Goal: Check status: Check status

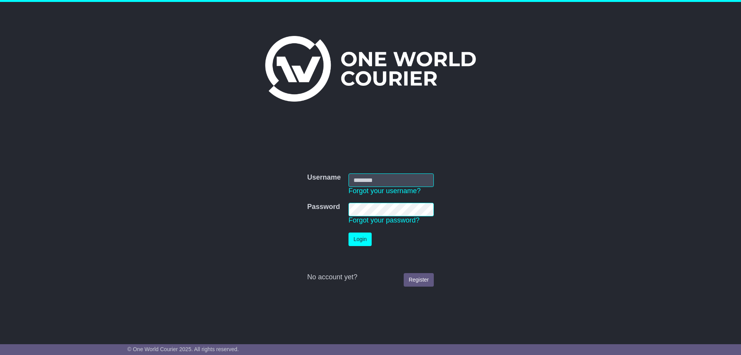
type input "**********"
click at [369, 239] on button "Login" at bounding box center [360, 239] width 23 height 14
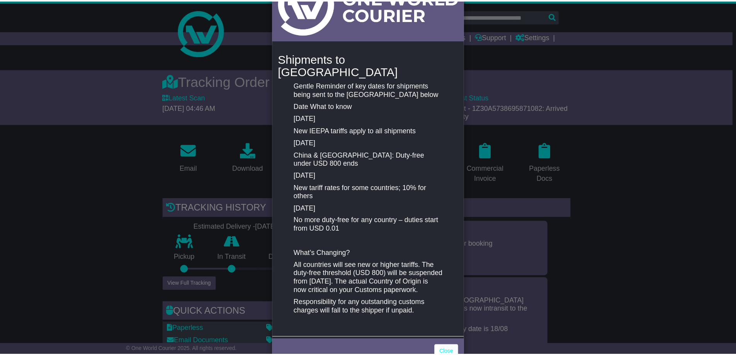
scroll to position [74, 0]
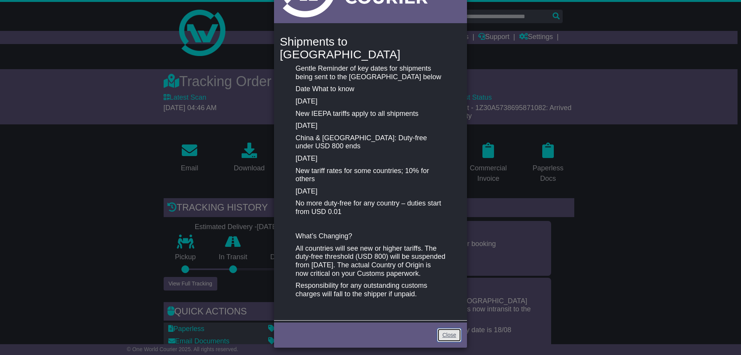
click at [452, 331] on link "Close" at bounding box center [449, 335] width 24 height 14
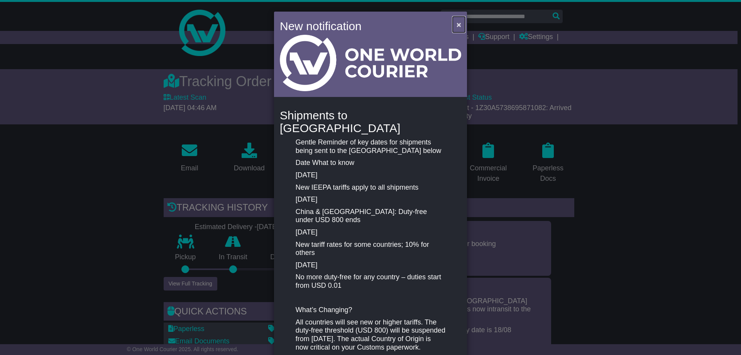
click at [459, 23] on span "×" at bounding box center [459, 24] width 5 height 9
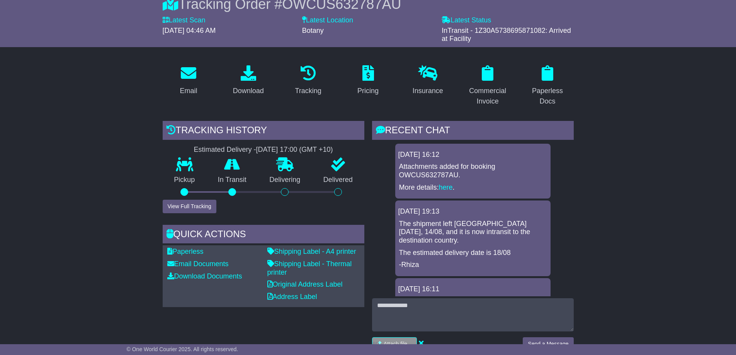
scroll to position [39, 0]
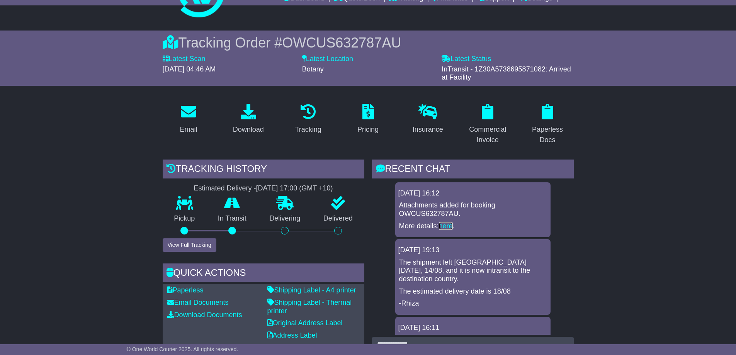
click at [449, 227] on link "here" at bounding box center [446, 226] width 14 height 8
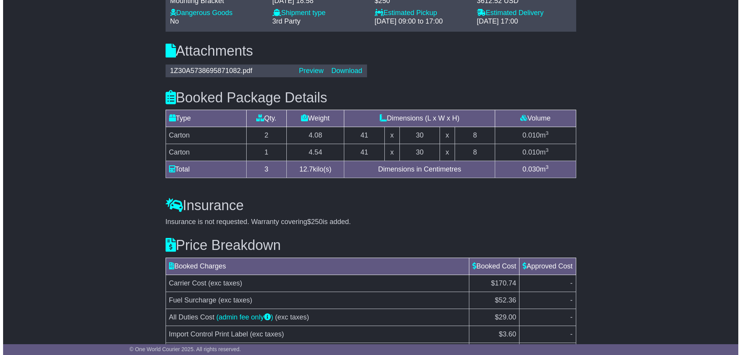
scroll to position [656, 0]
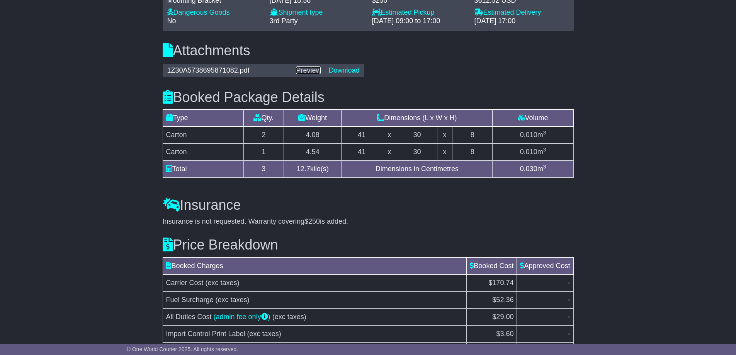
click at [312, 71] on link "Preview" at bounding box center [308, 70] width 25 height 8
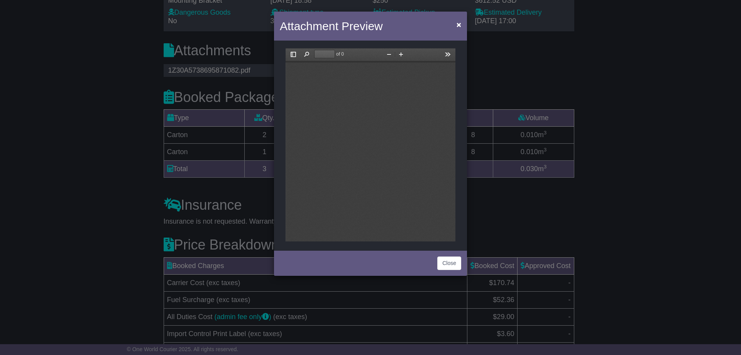
scroll to position [0, 0]
type input "*"
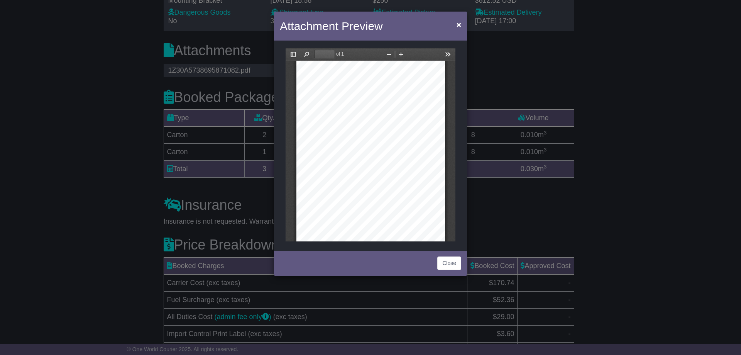
scroll to position [19, 0]
click at [407, 90] on div at bounding box center [371, 142] width 149 height 192
click at [403, 56] on button "Zoom In" at bounding box center [401, 54] width 12 height 10
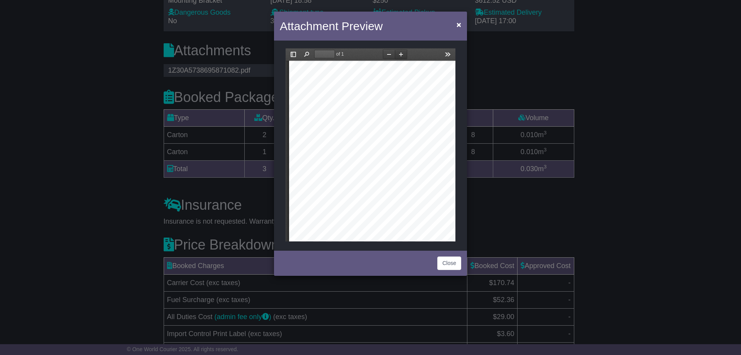
click at [403, 56] on button "Zoom In" at bounding box center [401, 54] width 12 height 10
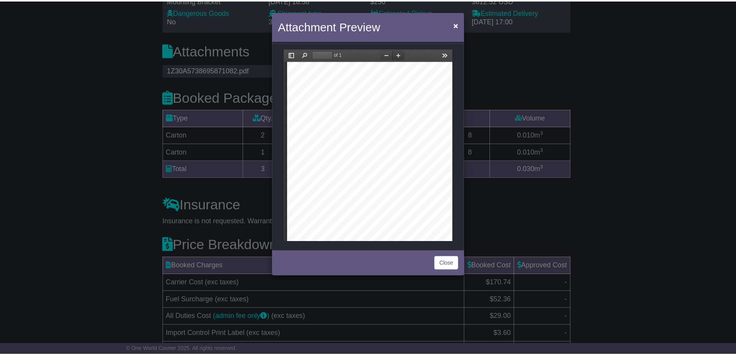
scroll to position [33, 0]
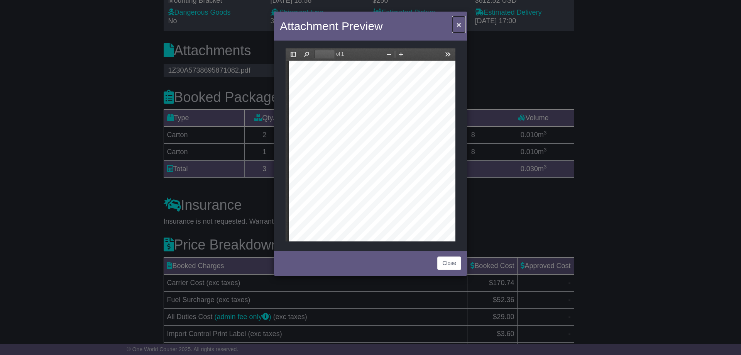
click at [458, 26] on span "×" at bounding box center [459, 24] width 5 height 9
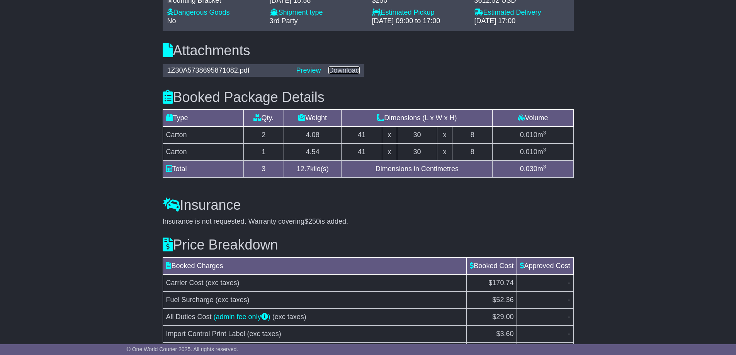
click at [347, 71] on link "Download" at bounding box center [343, 70] width 31 height 8
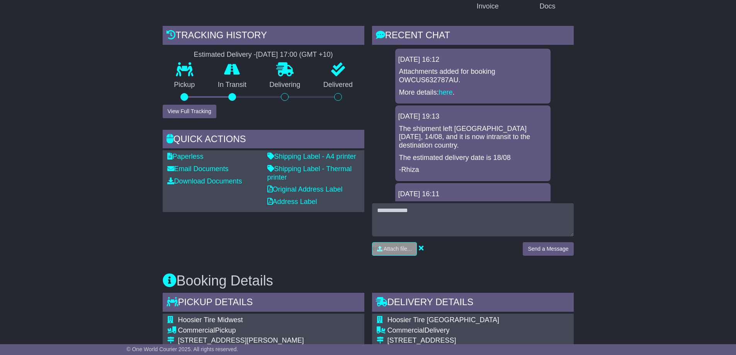
scroll to position [154, 0]
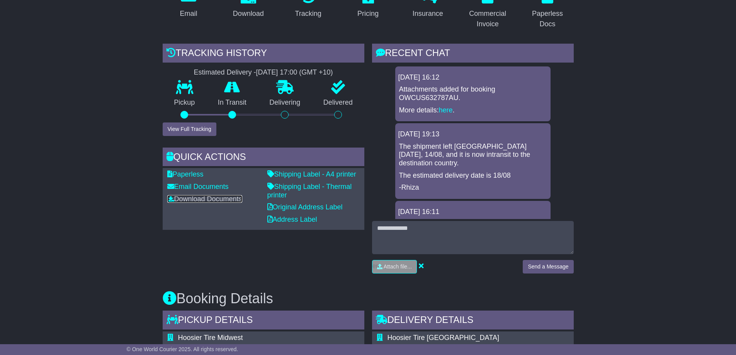
click at [220, 197] on link "Download Documents" at bounding box center [204, 199] width 75 height 8
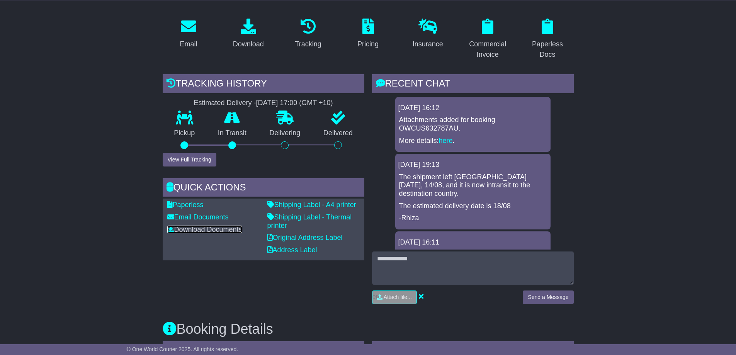
scroll to position [77, 0]
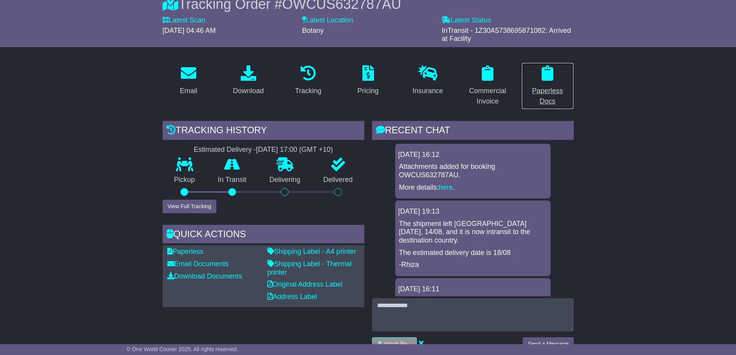
click at [551, 90] on div "Paperless Docs" at bounding box center [547, 96] width 42 height 21
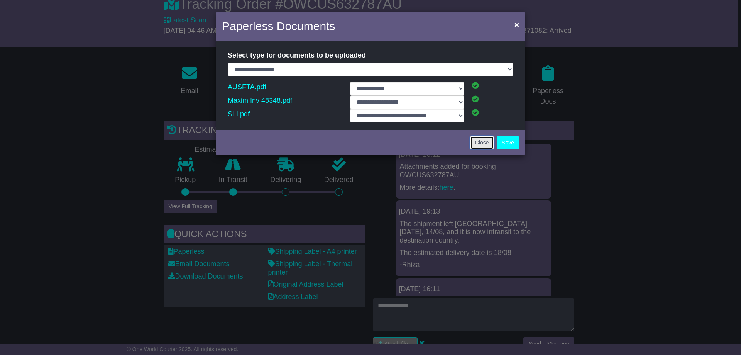
click at [485, 142] on link "Close" at bounding box center [482, 143] width 24 height 14
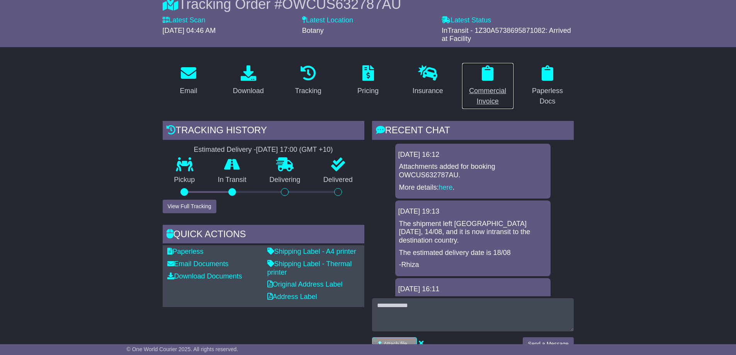
click at [493, 89] on div "Commercial Invoice" at bounding box center [487, 96] width 42 height 21
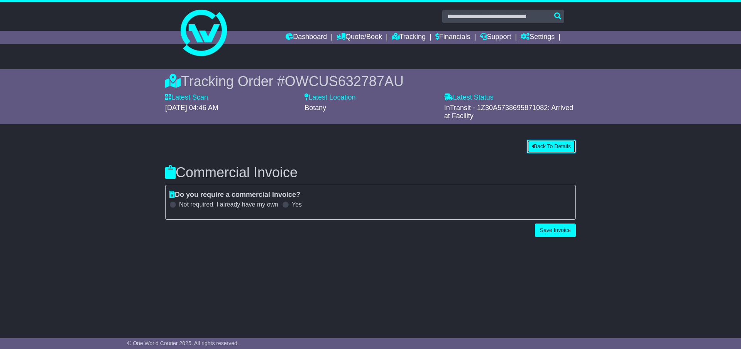
click at [555, 144] on button "Back To Details" at bounding box center [551, 147] width 49 height 14
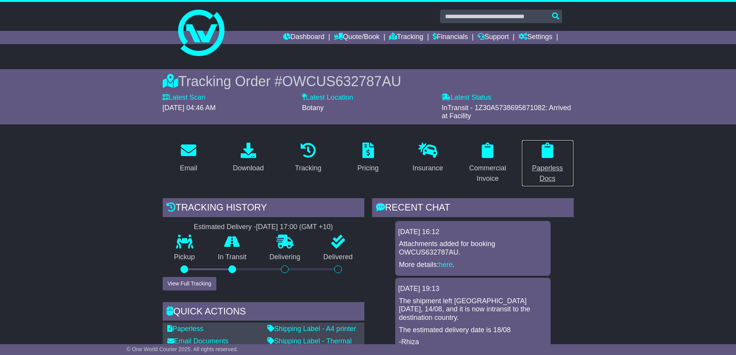
click at [554, 163] on div "Paperless Docs" at bounding box center [547, 173] width 42 height 21
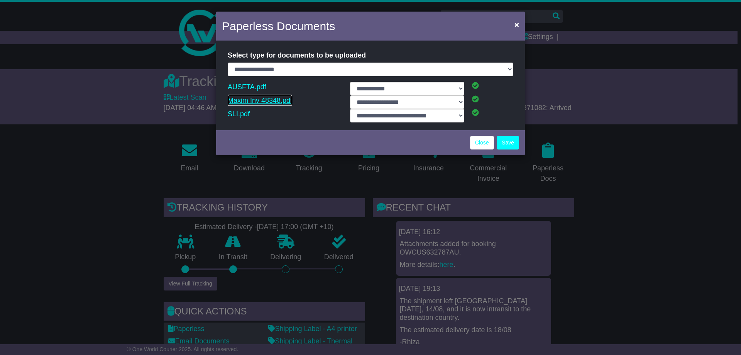
click at [273, 100] on link "Maxim Inv 48348.pdf" at bounding box center [260, 101] width 64 height 12
click at [239, 110] on link "SLI.pdf" at bounding box center [239, 114] width 22 height 12
click at [516, 26] on span "×" at bounding box center [517, 24] width 5 height 9
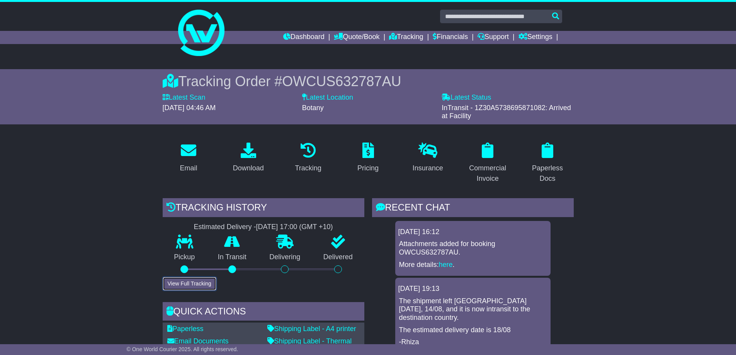
click at [195, 284] on button "View Full Tracking" at bounding box center [190, 284] width 54 height 14
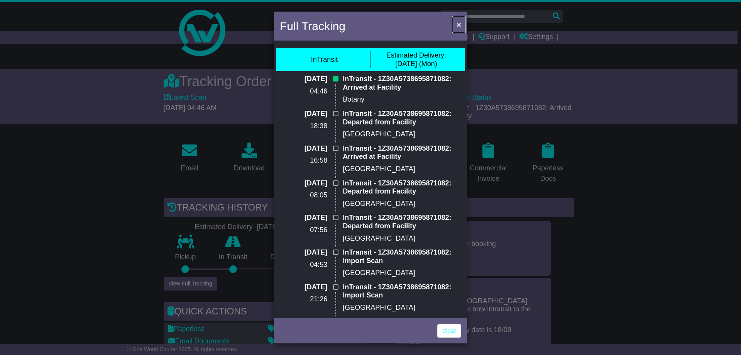
click at [458, 25] on span "×" at bounding box center [459, 24] width 5 height 9
